Goal: Contribute content: Add original content to the website for others to see

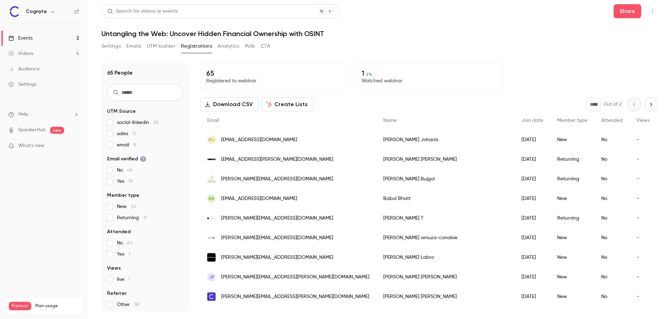
click at [28, 35] on div "Events" at bounding box center [20, 38] width 24 height 7
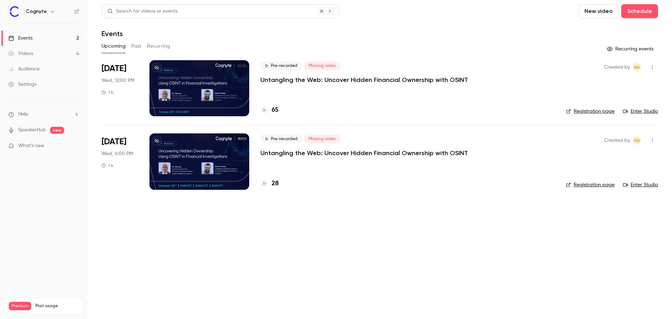
click at [594, 14] on button "New video" at bounding box center [598, 11] width 40 height 14
click at [620, 33] on div "Record" at bounding box center [623, 30] width 53 height 7
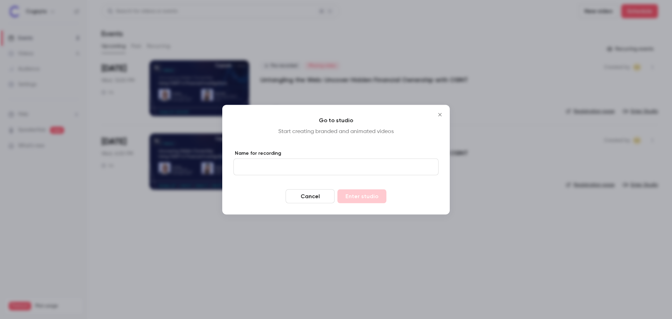
click at [331, 169] on input "Name for recording" at bounding box center [335, 166] width 205 height 17
type input "**********"
click at [352, 197] on button "Enter studio" at bounding box center [361, 196] width 49 height 14
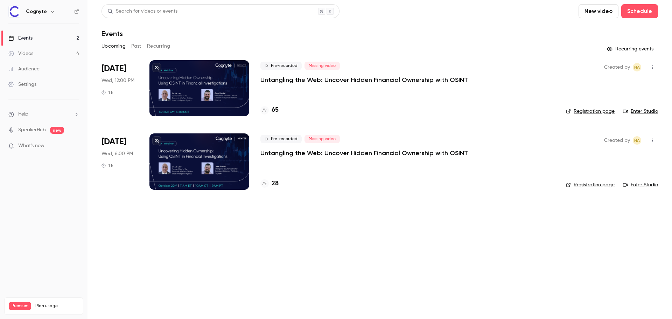
click at [33, 35] on div "Events" at bounding box center [20, 38] width 24 height 7
click at [27, 53] on div "Videos" at bounding box center [20, 53] width 25 height 7
